Goal: Obtain resource: Obtain resource

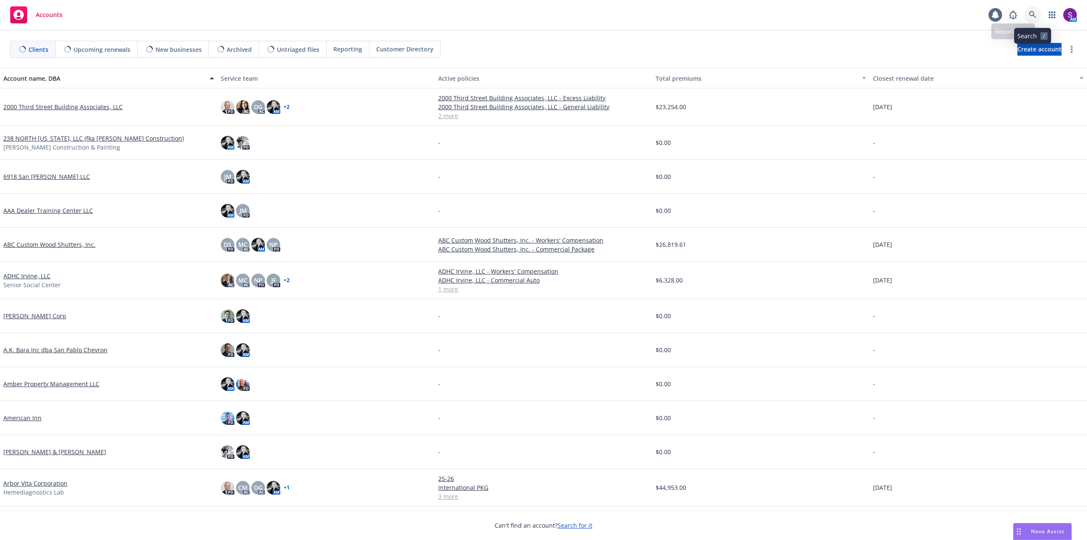
click at [1032, 12] on icon at bounding box center [1032, 14] width 7 height 7
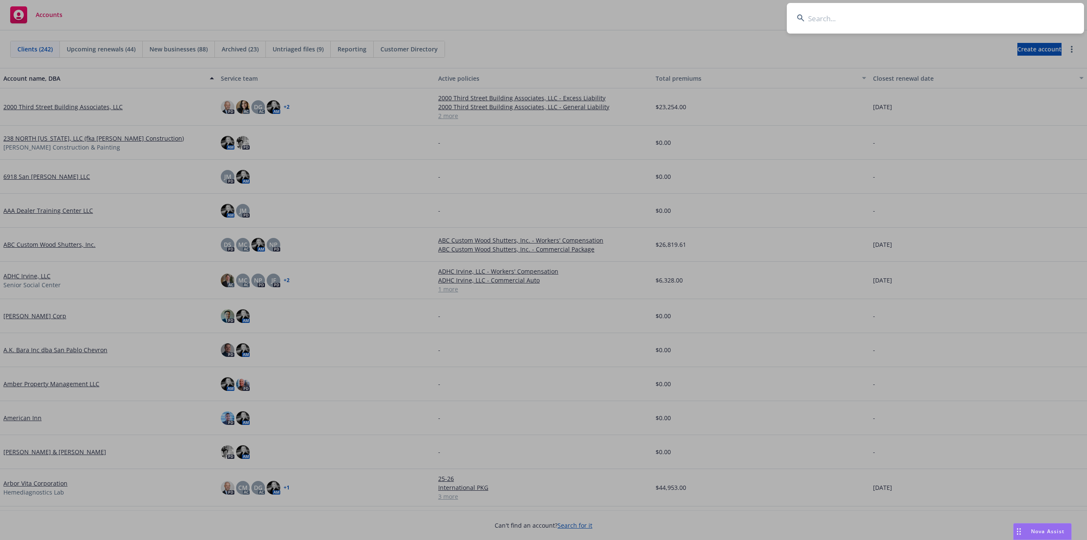
type input "Lepori Dairy"
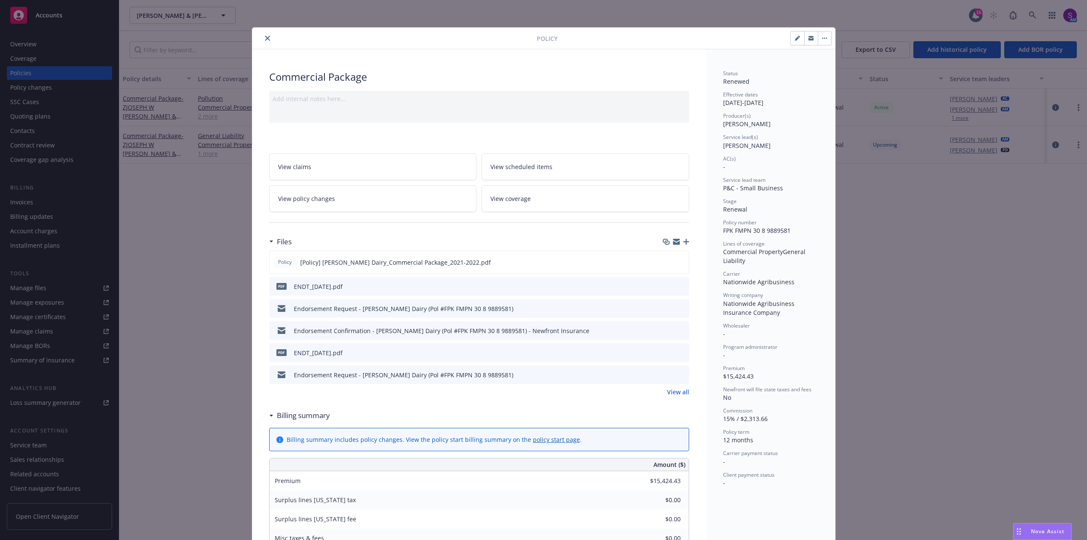
click at [265, 38] on icon "close" at bounding box center [267, 38] width 5 height 5
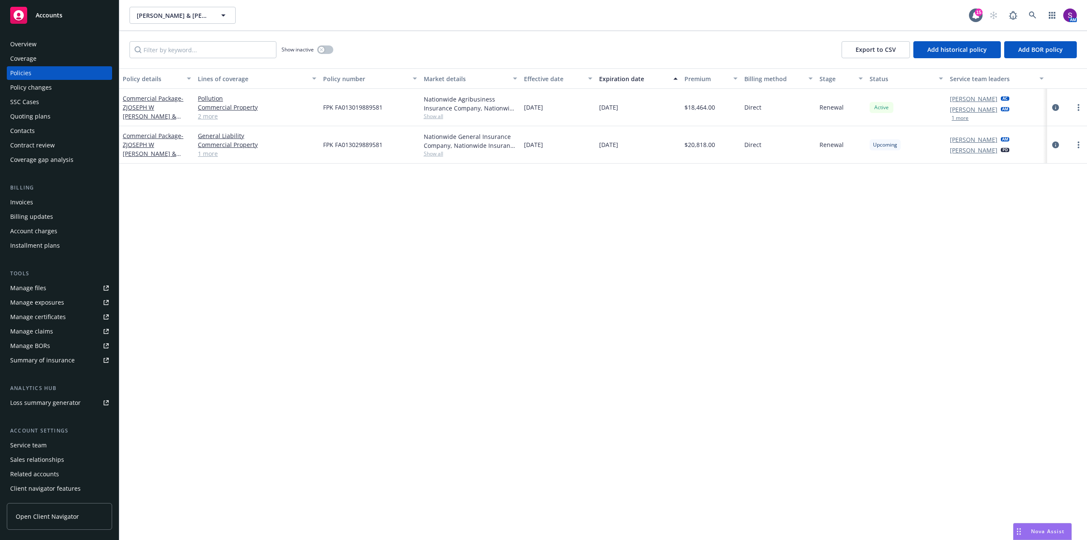
click at [213, 152] on link "1 more" at bounding box center [257, 153] width 118 height 9
click at [320, 51] on div "button" at bounding box center [321, 50] width 6 height 6
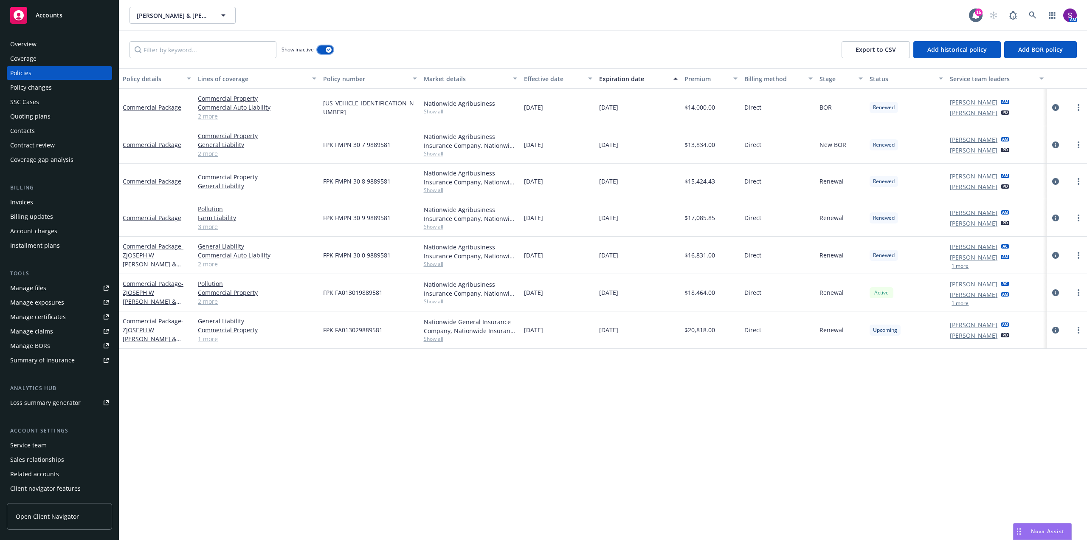
click at [325, 48] on button "button" at bounding box center [325, 49] width 16 height 8
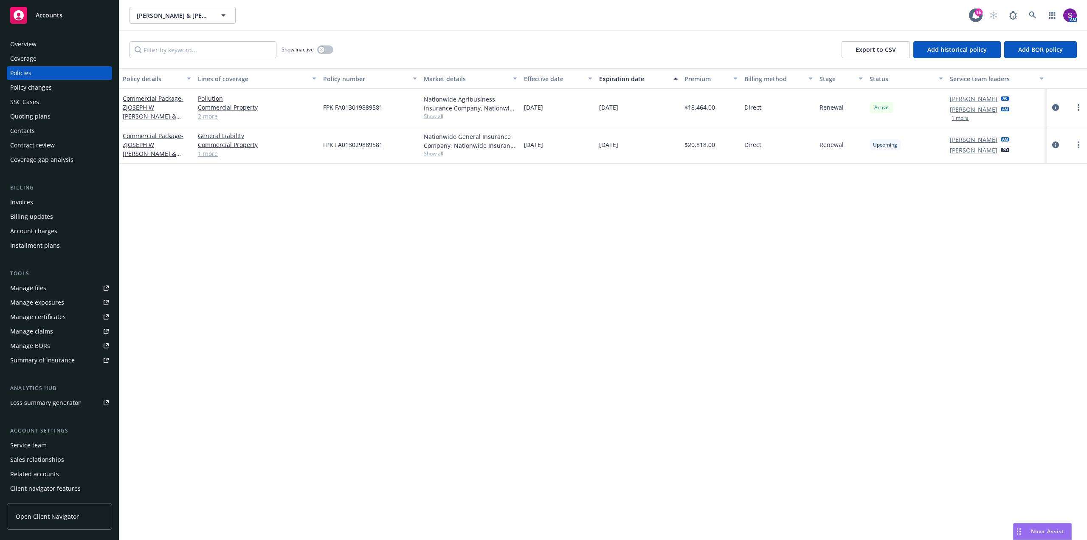
click at [33, 287] on div "Manage files" at bounding box center [28, 288] width 36 height 14
click at [1055, 144] on icon "circleInformation" at bounding box center [1055, 144] width 7 height 7
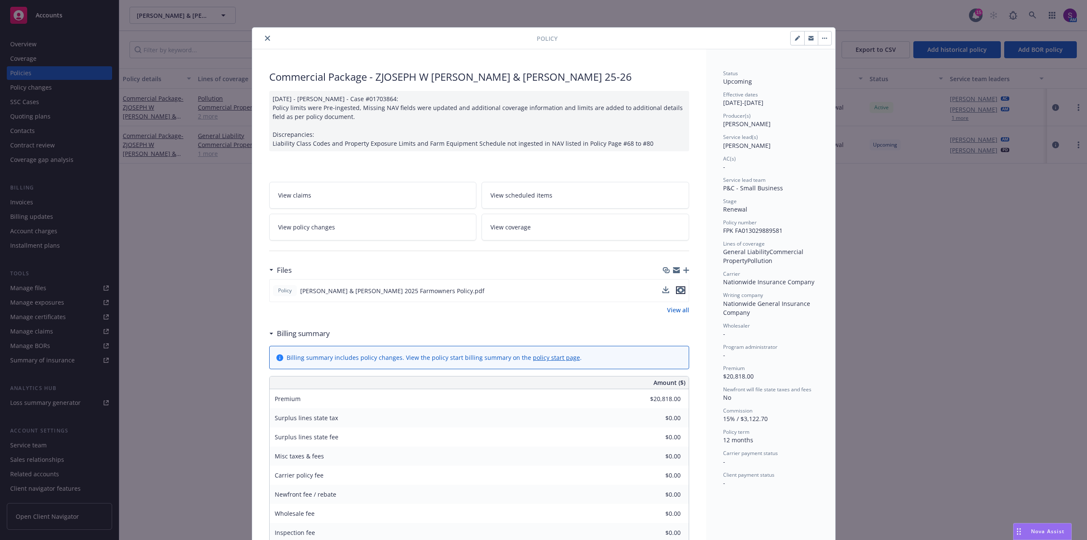
click at [678, 289] on icon "preview file" at bounding box center [681, 290] width 8 height 6
click at [262, 37] on button "close" at bounding box center [267, 38] width 10 height 10
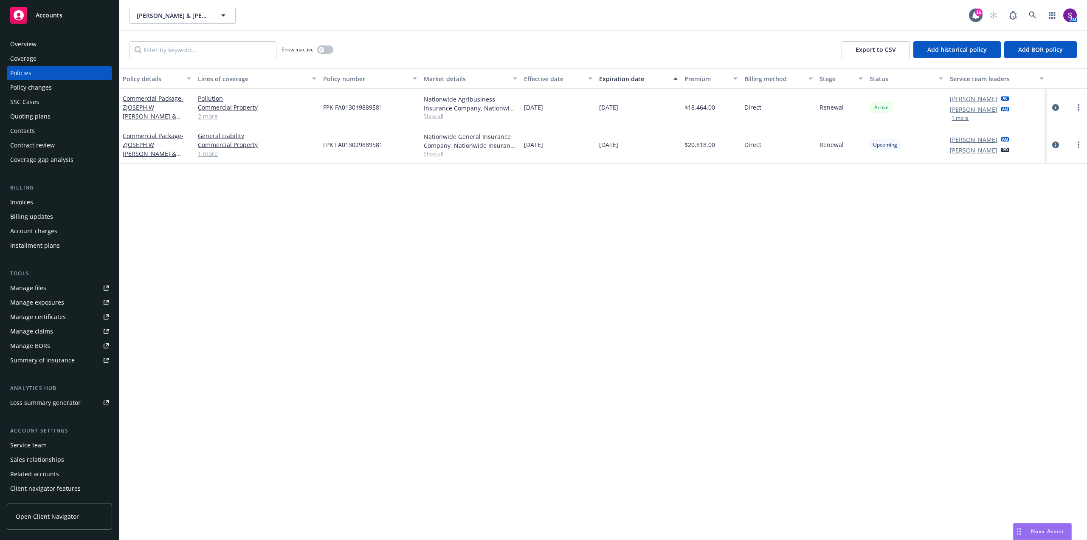
click at [56, 44] on div "Overview" at bounding box center [59, 44] width 98 height 14
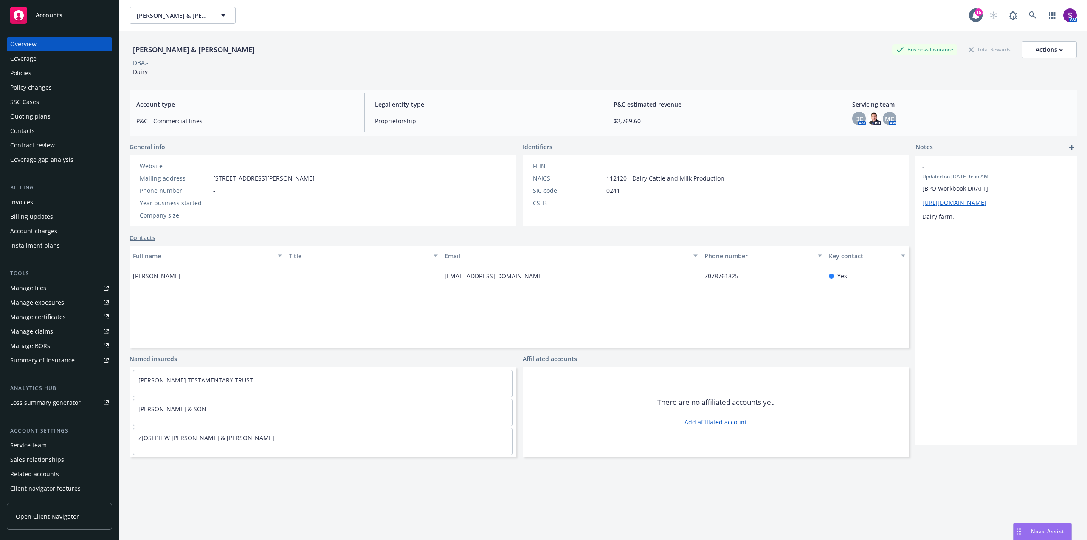
click at [318, 194] on div "Phone number -" at bounding box center [227, 190] width 182 height 9
click at [31, 70] on div "Policies" at bounding box center [59, 73] width 98 height 14
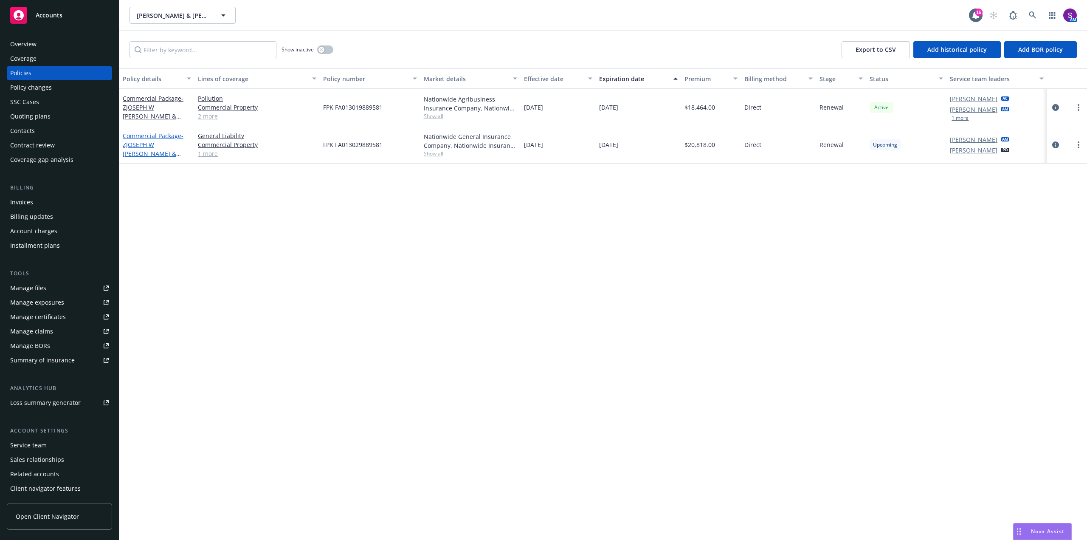
click at [156, 138] on link "Commercial Package - ZJOSEPH W LEPORI & PETER J LEPORI 25-26" at bounding box center [155, 149] width 65 height 35
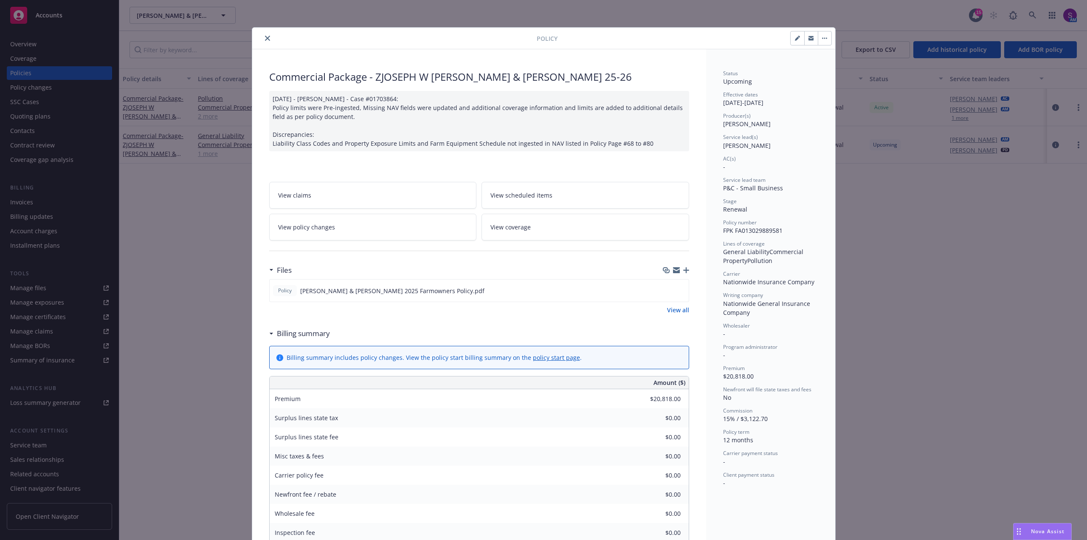
scroll to position [25, 0]
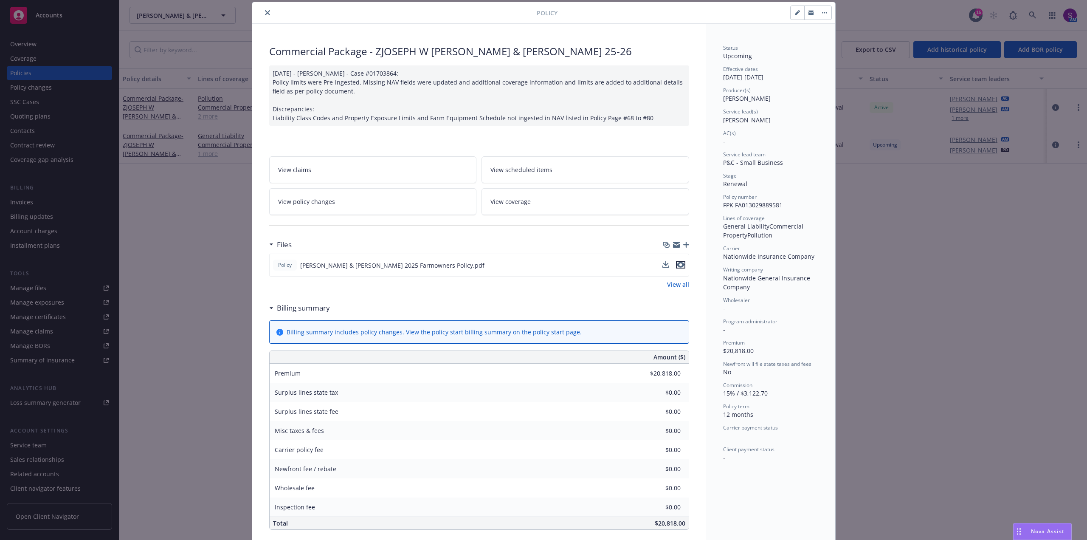
click at [677, 267] on icon "preview file" at bounding box center [681, 264] width 8 height 6
click at [265, 14] on icon "close" at bounding box center [267, 12] width 5 height 5
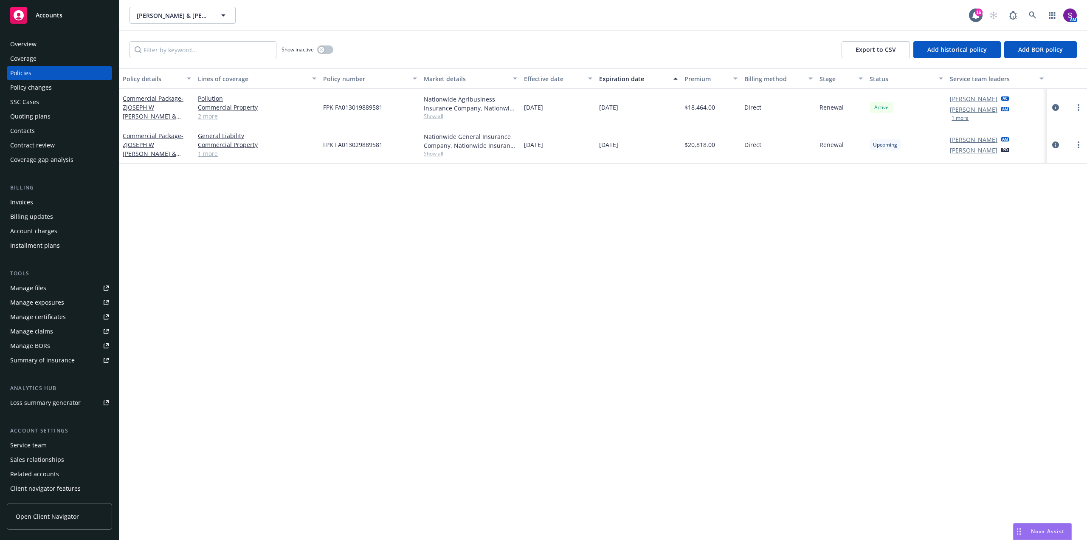
click at [35, 290] on div "Manage files" at bounding box center [28, 288] width 36 height 14
click at [49, 354] on div "Summary of insurance" at bounding box center [42, 360] width 65 height 14
click at [1057, 142] on icon "circleInformation" at bounding box center [1055, 144] width 7 height 7
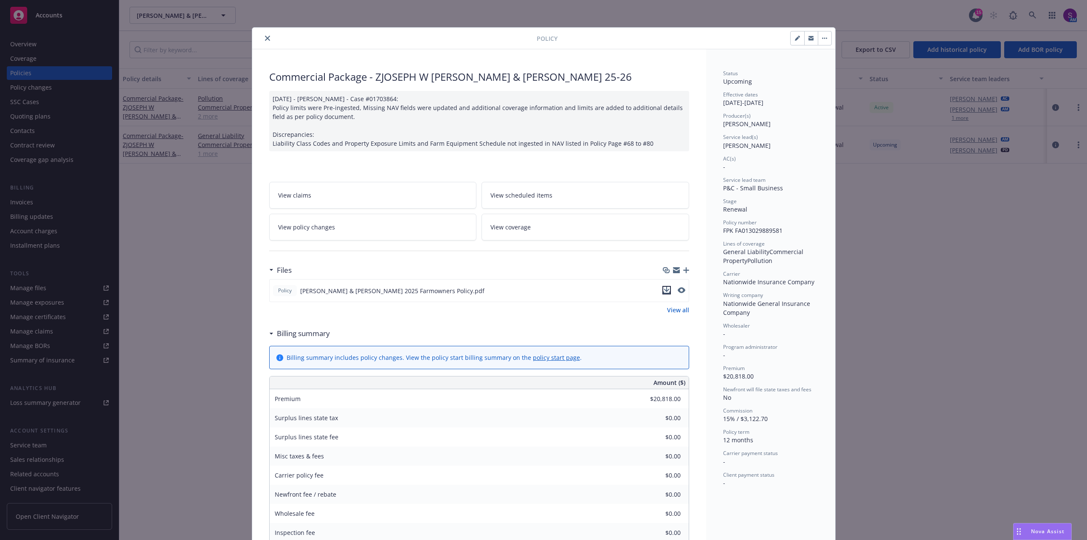
click at [665, 288] on icon "download file" at bounding box center [666, 290] width 7 height 7
click at [262, 38] on button "close" at bounding box center [267, 38] width 10 height 10
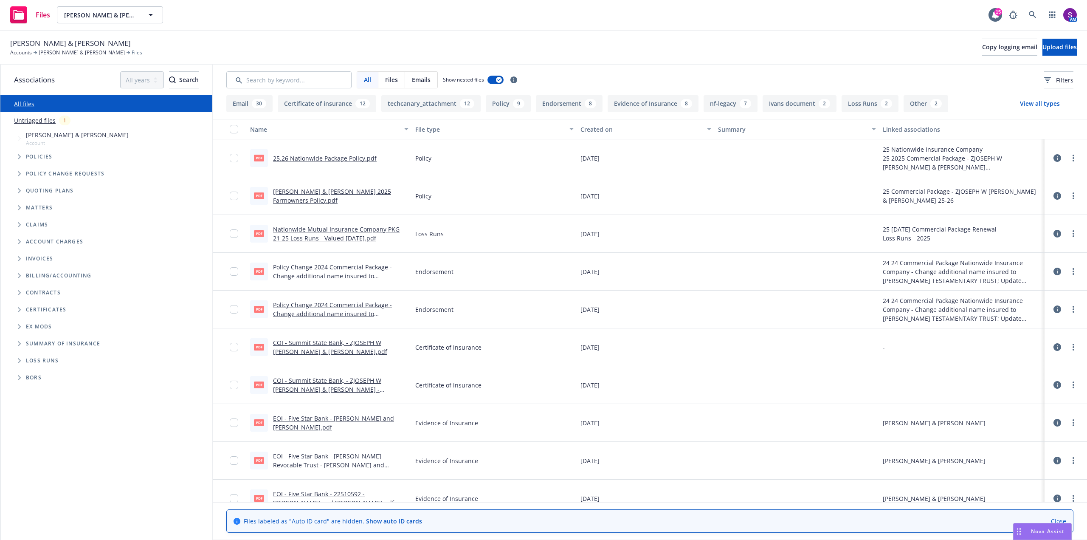
click at [312, 159] on link "25.26 Nationwide Package Policy.pdf" at bounding box center [325, 158] width 104 height 8
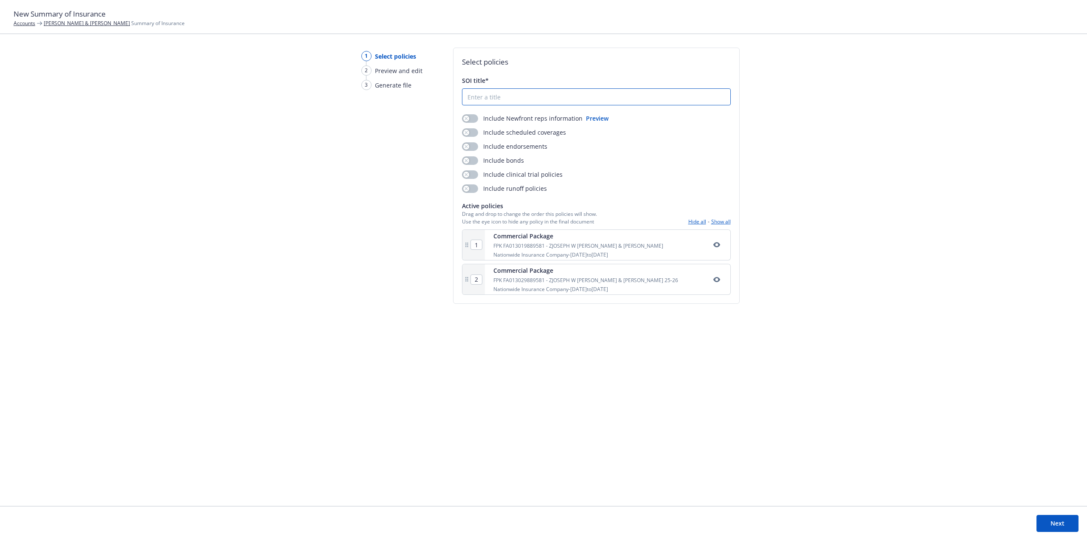
click at [476, 93] on input "SOI title*" at bounding box center [596, 97] width 268 height 16
type input "1"
click at [464, 116] on div "button" at bounding box center [466, 118] width 6 height 6
click at [514, 276] on div "FPK FA013029889581 - ZJOSEPH W LEPORI & PETER J LEPORI 25-26" at bounding box center [585, 279] width 185 height 7
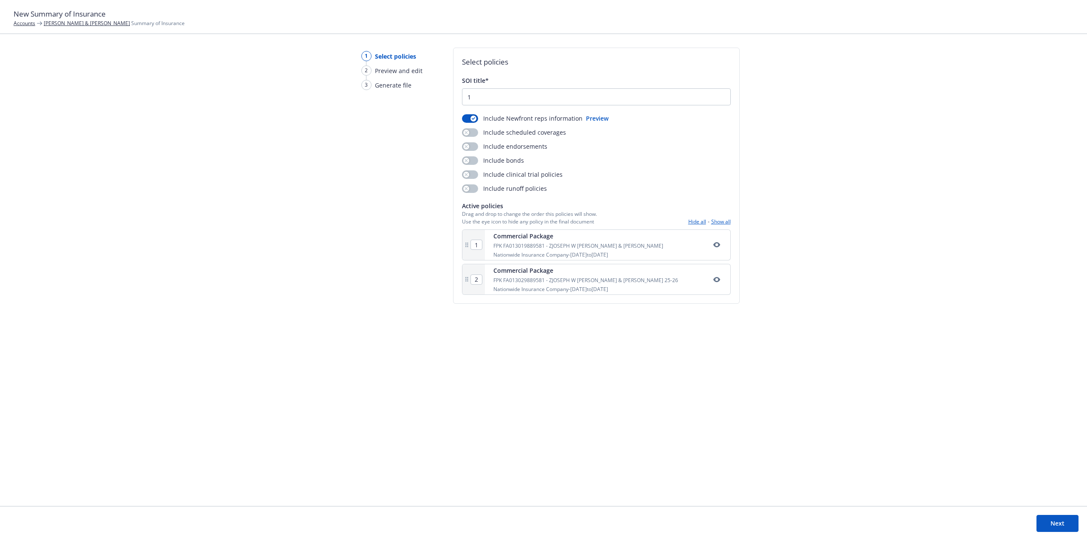
click at [1059, 519] on button "Next" at bounding box center [1057, 522] width 42 height 17
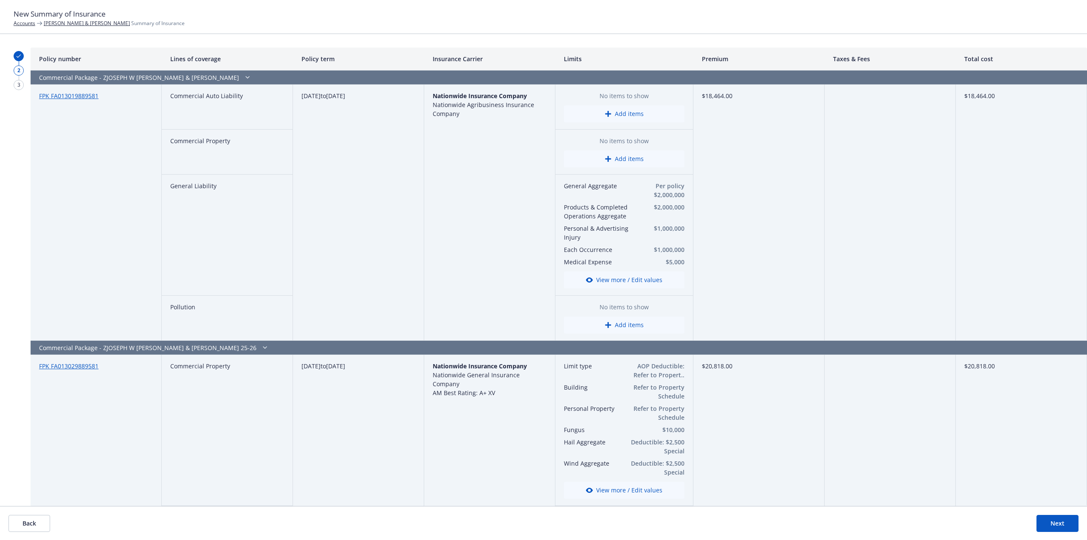
click at [80, 22] on link "Joseph W Lepor & Peter J Lepori" at bounding box center [87, 23] width 86 height 7
click at [29, 23] on link "Accounts" at bounding box center [25, 23] width 22 height 7
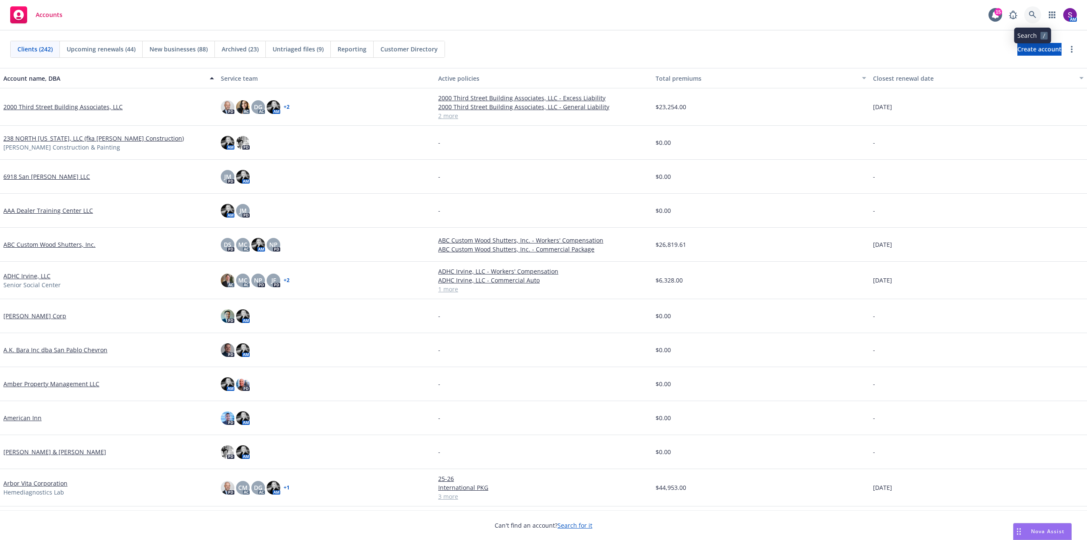
click at [1034, 12] on icon at bounding box center [1033, 15] width 8 height 8
